Goal: Information Seeking & Learning: Learn about a topic

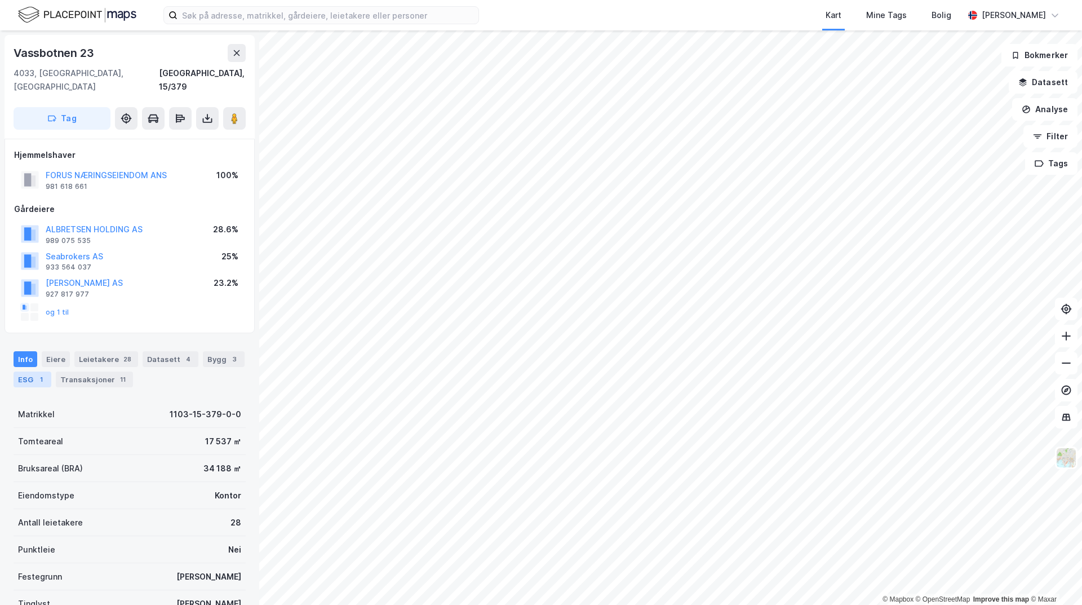
click at [16, 372] on div "ESG 1" at bounding box center [33, 380] width 38 height 16
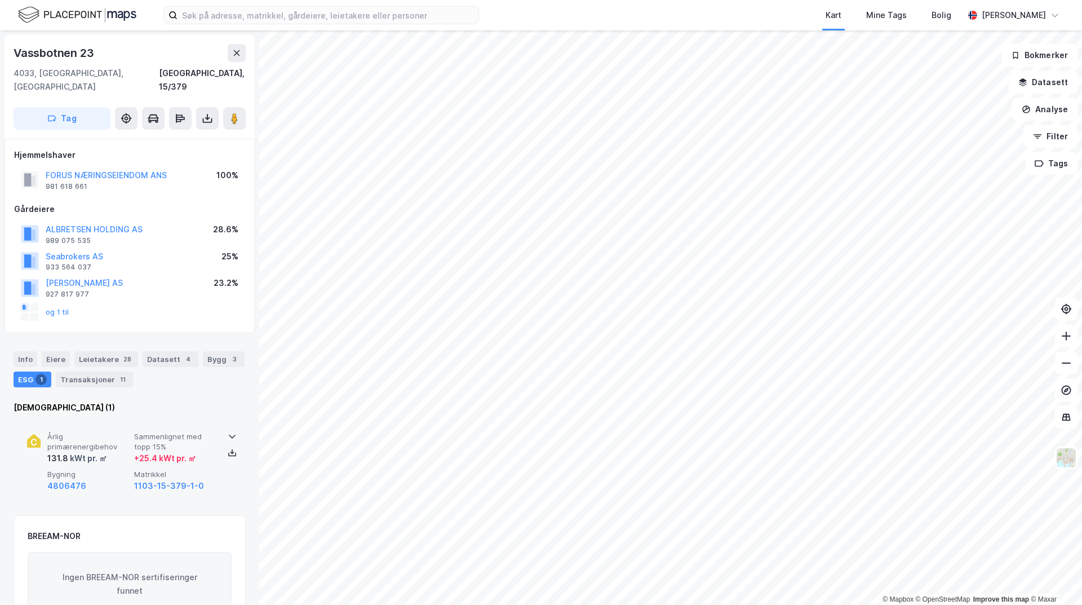
click at [112, 452] on div "131.8 kWt pr. ㎡" at bounding box center [88, 459] width 82 height 14
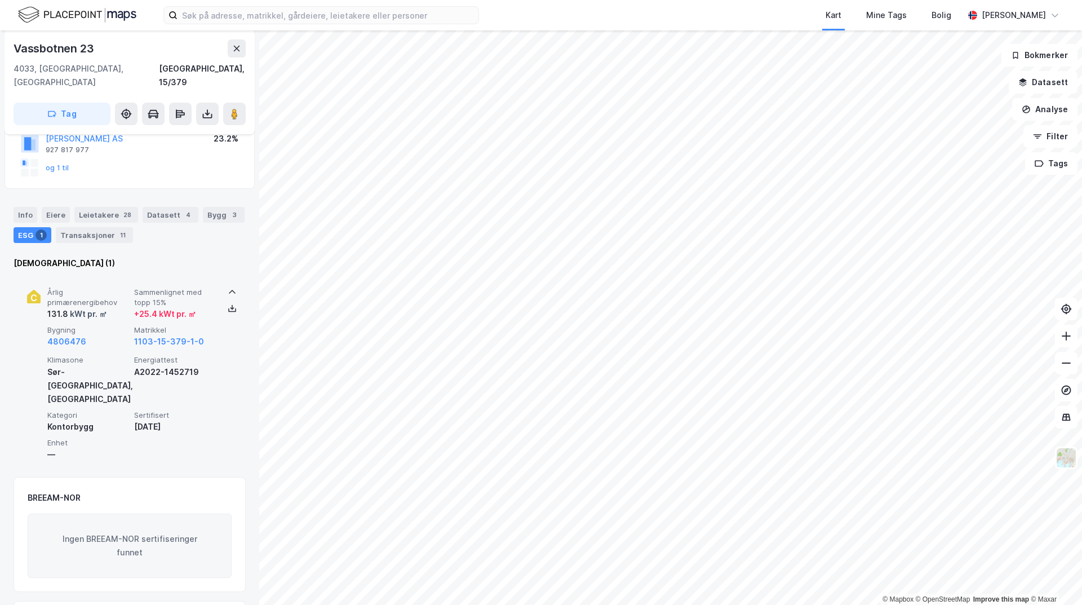
scroll to position [228, 0]
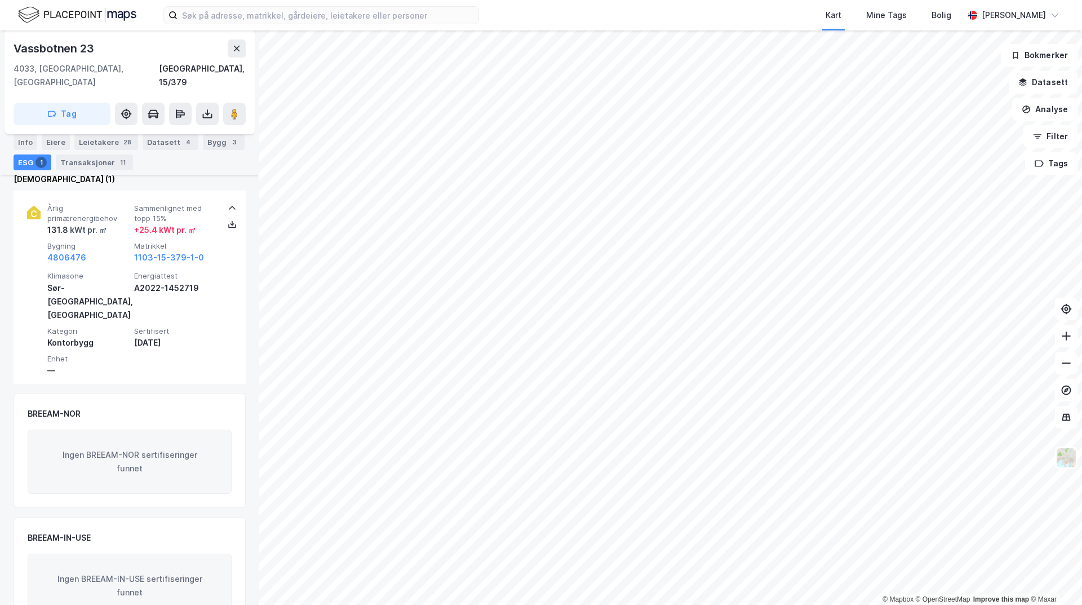
click at [103, 554] on div "Ingen BREEAM-IN-USE sertifiseringer funnet" at bounding box center [130, 586] width 204 height 64
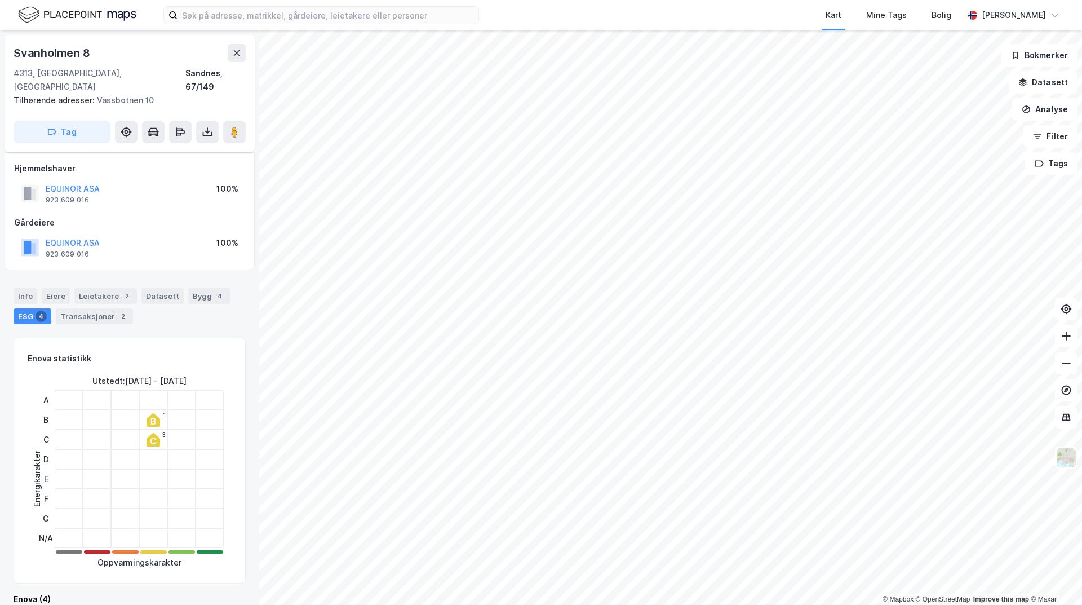
scroll to position [228, 0]
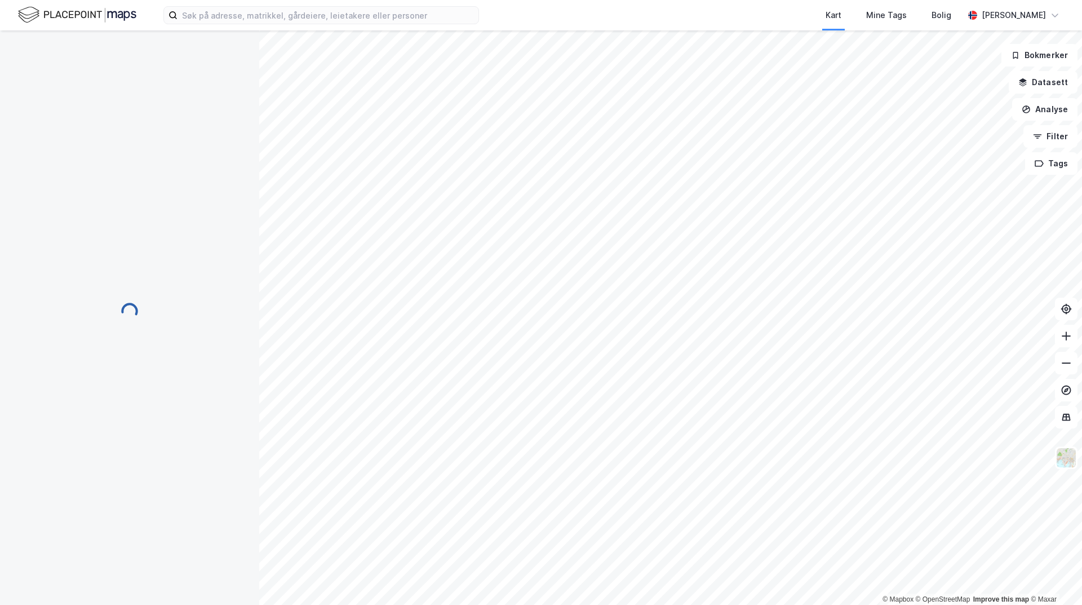
scroll to position [128, 0]
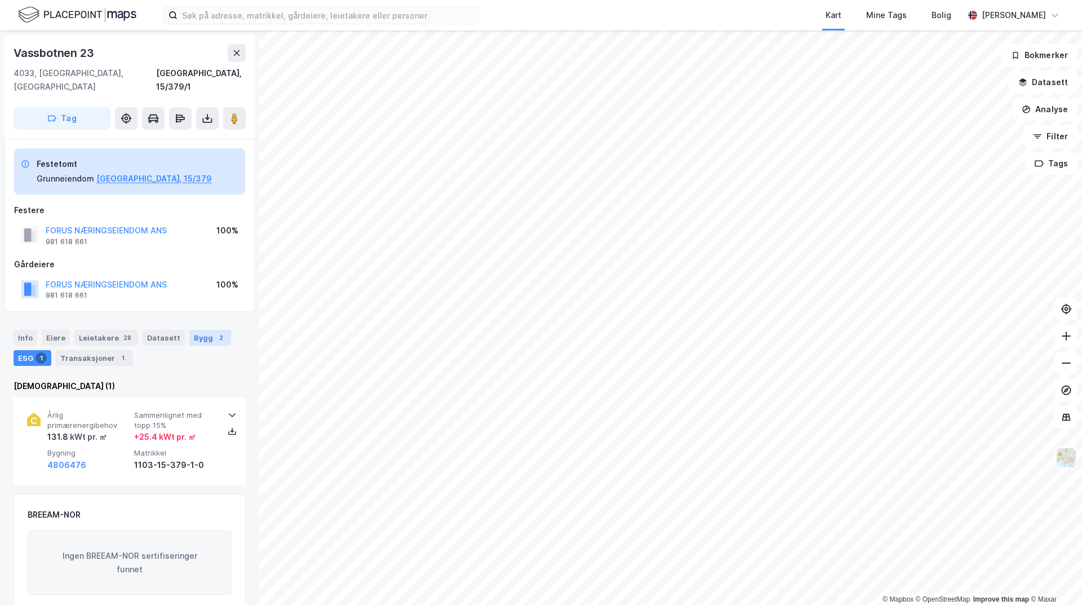
click at [201, 330] on div "Bygg 2" at bounding box center [210, 338] width 42 height 16
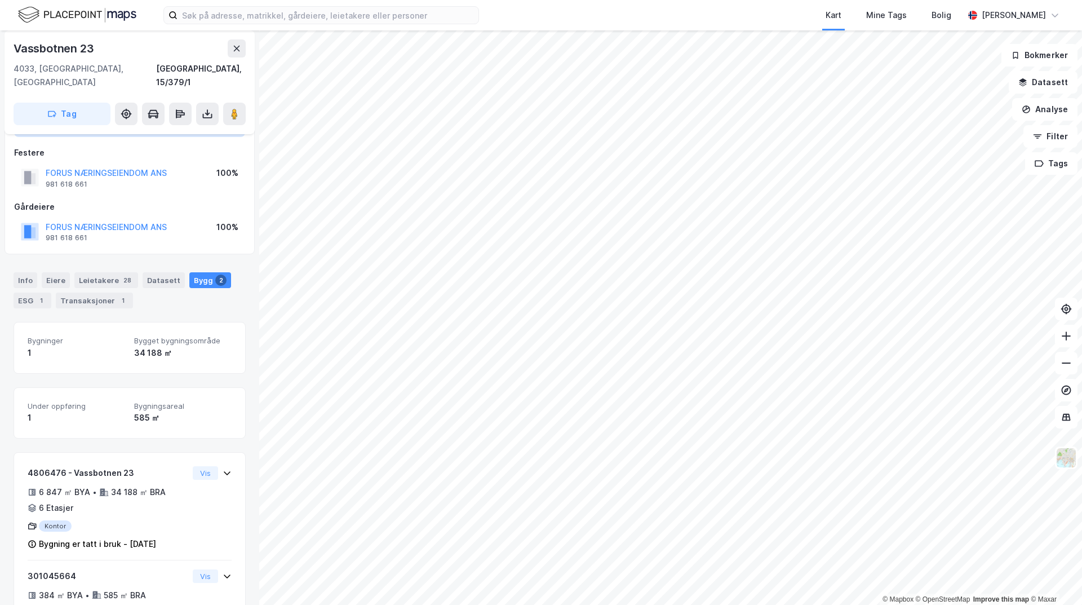
scroll to position [121, 0]
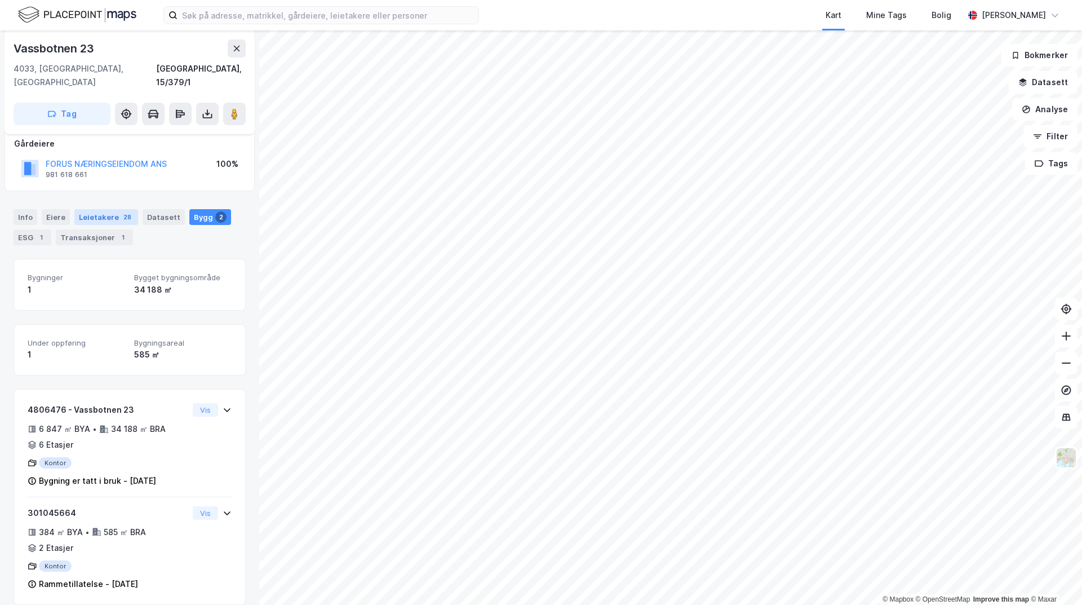
click at [98, 209] on div "Leietakere 28" at bounding box center [106, 217] width 64 height 16
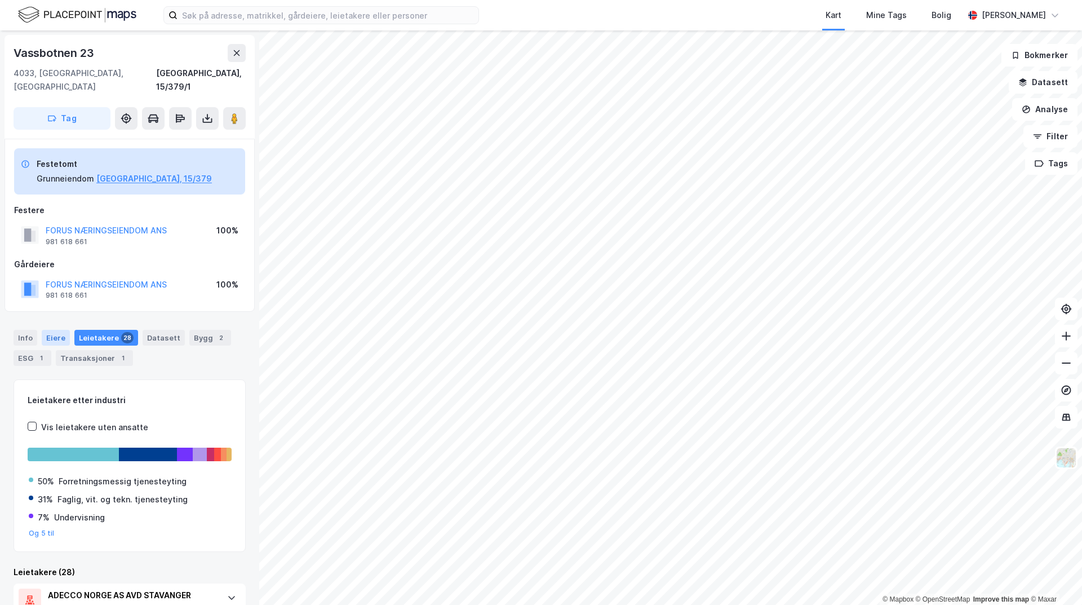
click at [65, 330] on div "Eiere" at bounding box center [56, 338] width 28 height 16
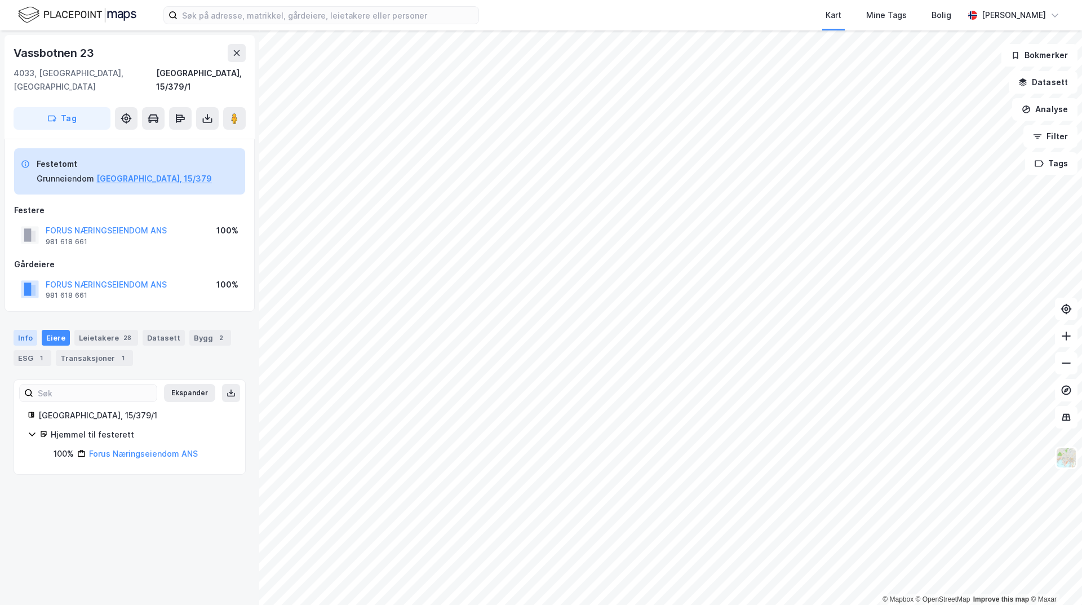
click at [26, 330] on div "Info" at bounding box center [26, 338] width 24 height 16
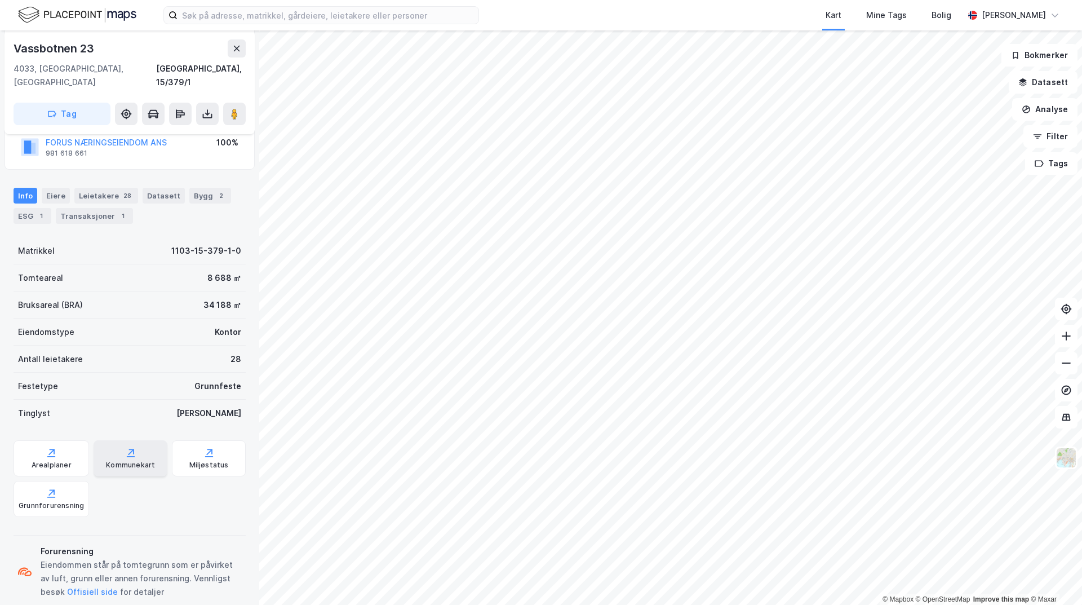
scroll to position [150, 0]
